Goal: Information Seeking & Learning: Find specific fact

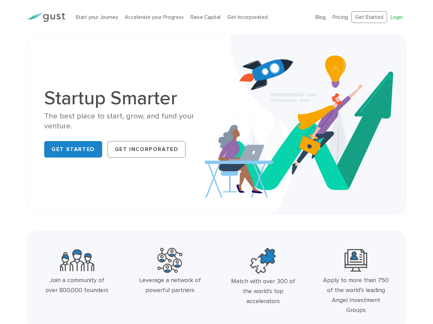
click at [398, 20] on link "Login" at bounding box center [397, 17] width 12 height 6
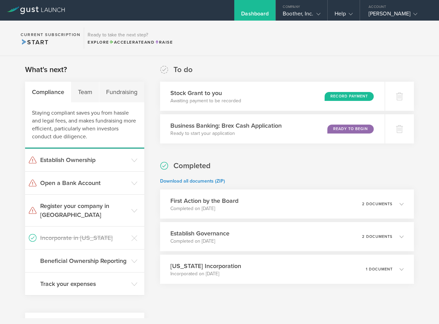
scroll to position [59, 0]
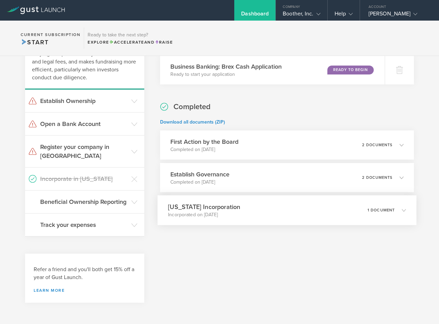
click at [269, 218] on div "[US_STATE] Incorporation Incorporated on [DATE] 1 document" at bounding box center [286, 210] width 259 height 30
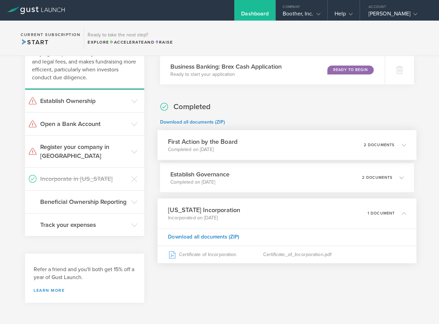
scroll to position [0, 0]
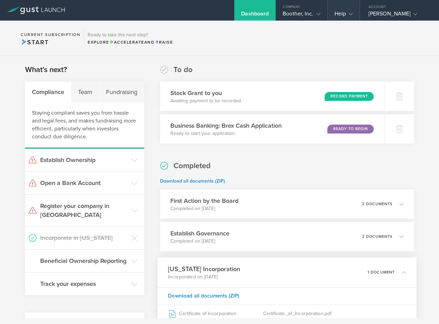
click at [343, 15] on div "Help" at bounding box center [343, 15] width 18 height 10
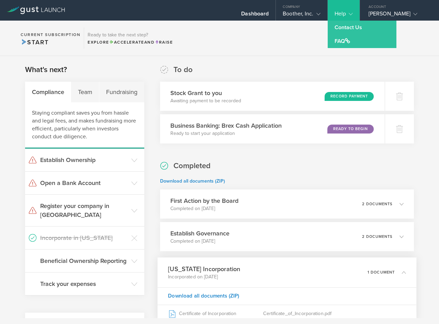
click at [278, 52] on section "Current Subscription Start Ready to take the next step? Explore Accelerate and …" at bounding box center [219, 38] width 439 height 35
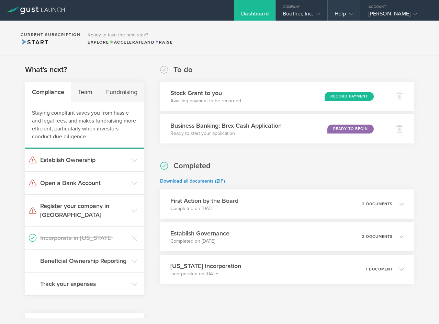
click at [342, 7] on div "Help" at bounding box center [343, 10] width 32 height 21
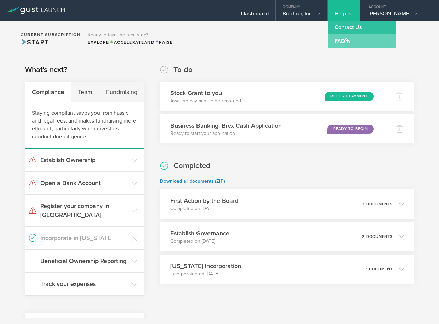
click at [346, 39] on link "FAQ" at bounding box center [361, 41] width 69 height 14
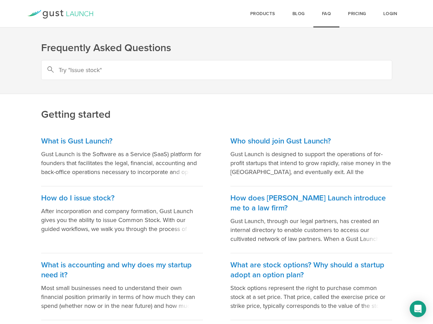
click at [193, 65] on input "text" at bounding box center [216, 70] width 351 height 20
type input "irs"
